Goal: Information Seeking & Learning: Compare options

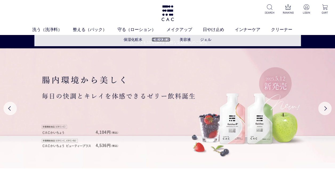
click at [156, 39] on link "柔軟化粧水" at bounding box center [161, 39] width 19 height 4
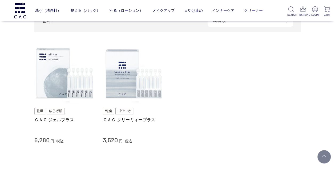
scroll to position [53, 0]
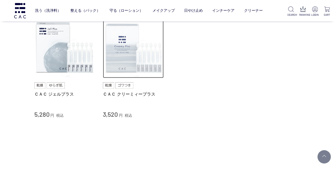
click at [139, 49] on img at bounding box center [133, 47] width 61 height 61
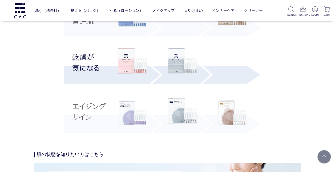
scroll to position [1066, 0]
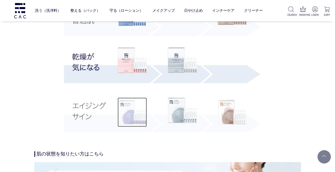
click at [134, 109] on img at bounding box center [131, 111] width 29 height 29
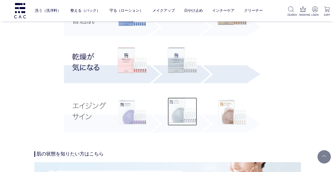
click at [186, 113] on img at bounding box center [182, 111] width 29 height 28
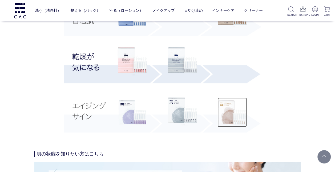
click at [236, 118] on img at bounding box center [231, 111] width 29 height 29
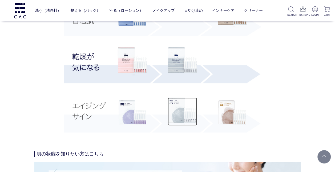
click at [172, 108] on img at bounding box center [182, 111] width 29 height 28
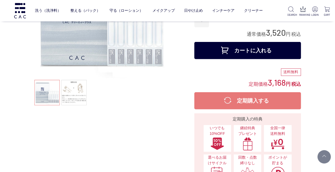
scroll to position [0, 0]
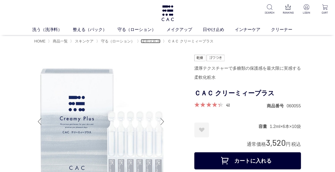
click at [152, 40] on span "柔軟化粧水" at bounding box center [151, 41] width 19 height 4
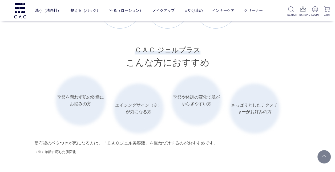
scroll to position [799, 0]
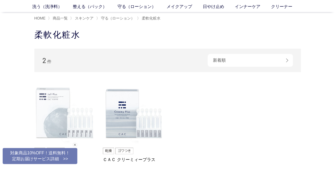
scroll to position [27, 0]
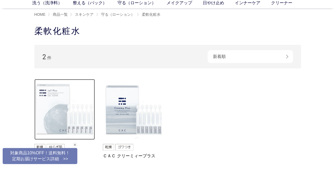
click at [63, 102] on img at bounding box center [64, 109] width 61 height 61
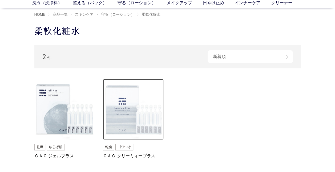
click at [128, 101] on img at bounding box center [133, 109] width 61 height 61
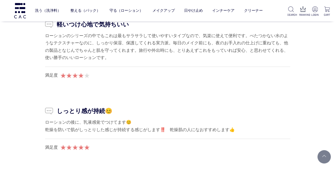
scroll to position [3197, 0]
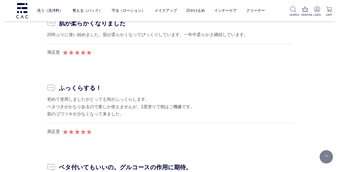
scroll to position [3047, 0]
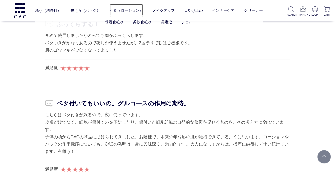
click at [124, 10] on link "守る（ローション）" at bounding box center [127, 10] width 34 height 13
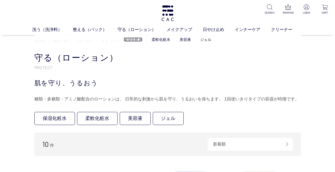
click at [131, 41] on link "保湿化粧水" at bounding box center [133, 39] width 19 height 4
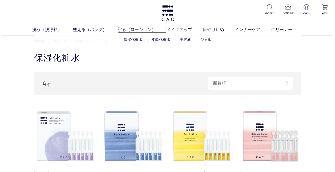
click at [133, 27] on link "守る（ローション）" at bounding box center [141, 29] width 49 height 6
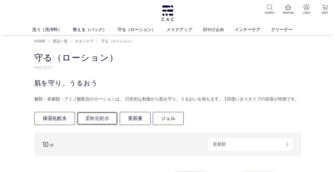
click at [103, 116] on link "柔軟化粧水" at bounding box center [97, 118] width 40 height 13
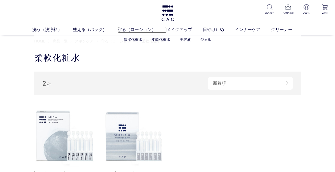
click at [145, 28] on link "守る（ローション）" at bounding box center [141, 29] width 49 height 6
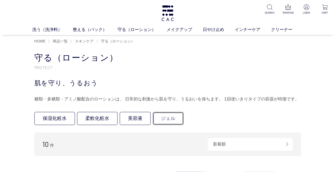
click at [175, 117] on link "ジェル" at bounding box center [168, 118] width 31 height 13
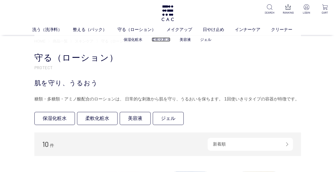
click at [168, 38] on link "柔軟化粧水" at bounding box center [161, 39] width 19 height 4
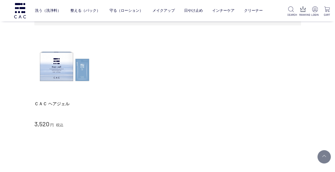
scroll to position [53, 0]
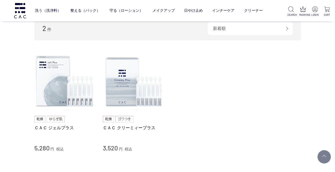
scroll to position [53, 0]
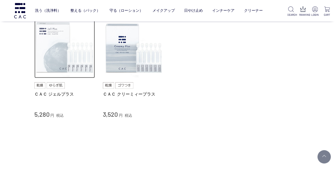
click at [62, 48] on img at bounding box center [64, 47] width 61 height 61
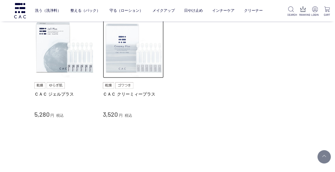
click at [130, 48] on img at bounding box center [133, 47] width 61 height 61
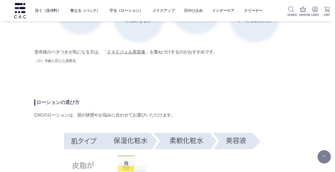
scroll to position [826, 0]
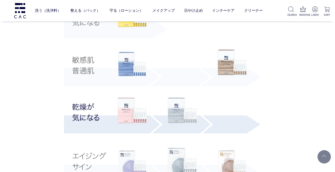
scroll to position [1039, 0]
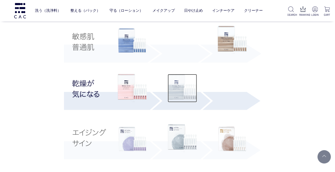
click at [179, 87] on img at bounding box center [182, 88] width 29 height 28
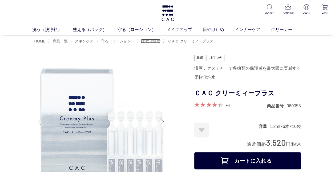
click at [155, 42] on span "柔軟化粧水" at bounding box center [151, 41] width 19 height 4
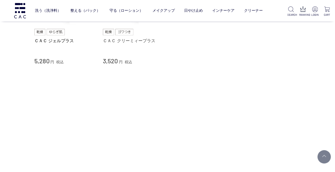
scroll to position [27, 0]
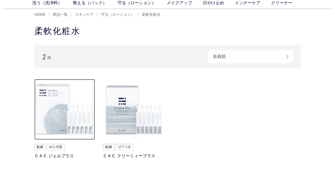
click at [65, 100] on img at bounding box center [64, 109] width 61 height 61
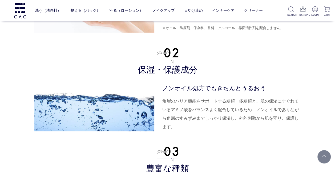
scroll to position [1465, 0]
